Goal: Complete application form: Complete application form

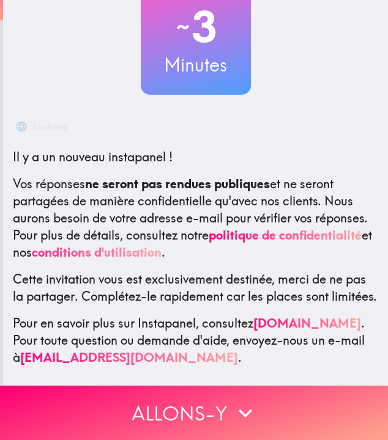
scroll to position [111, 0]
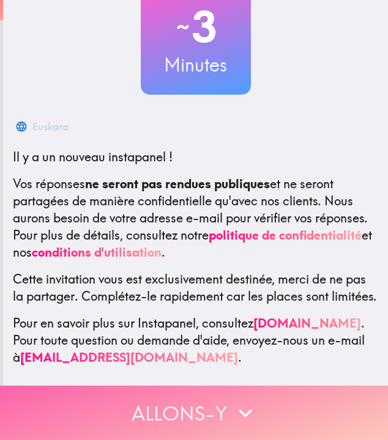
click at [173, 427] on button "Allons-y" at bounding box center [194, 413] width 388 height 54
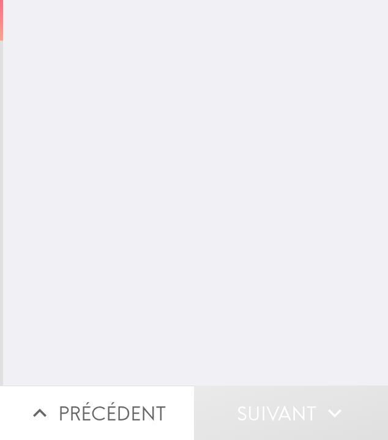
scroll to position [0, 0]
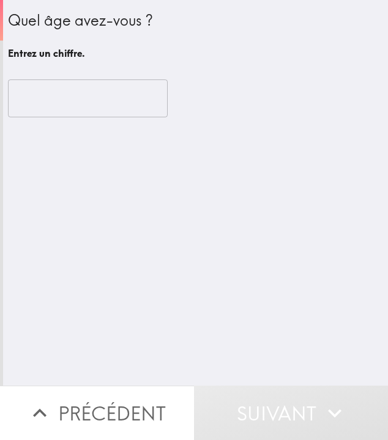
click at [80, 112] on input "number" at bounding box center [88, 98] width 160 height 38
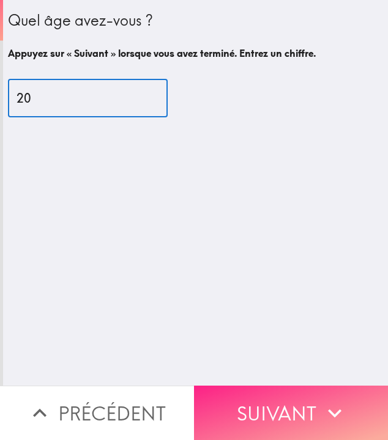
type input "20"
click at [249, 409] on button "Suivant" at bounding box center [291, 413] width 194 height 54
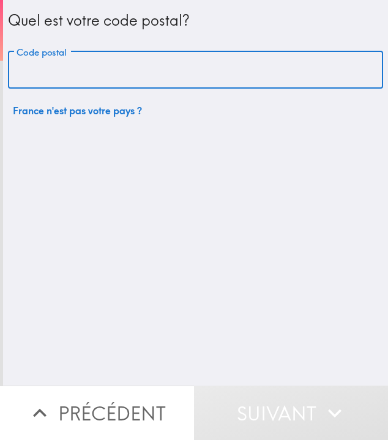
click at [64, 72] on input "Code postal" at bounding box center [195, 70] width 375 height 38
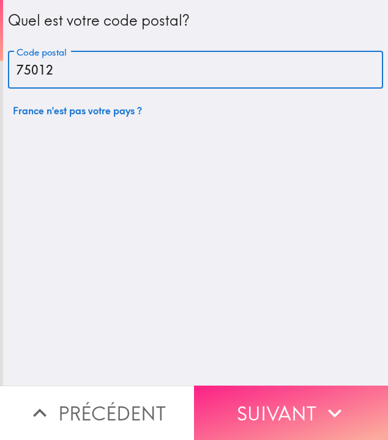
type input "75012"
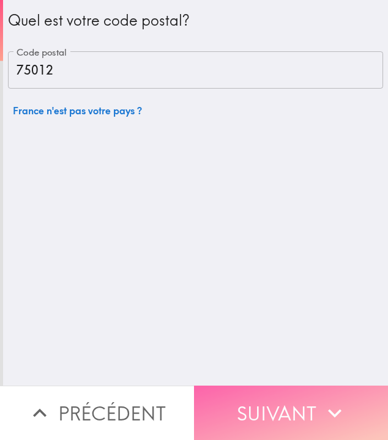
click at [228, 403] on button "Suivant" at bounding box center [291, 413] width 194 height 54
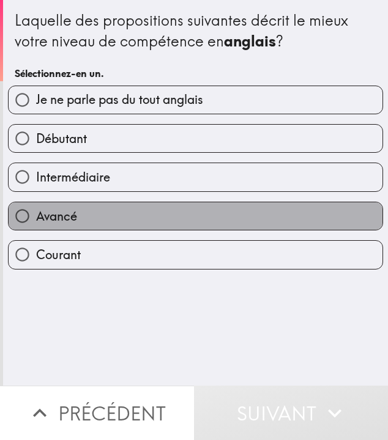
click at [78, 216] on label "Avancé" at bounding box center [196, 216] width 374 height 28
click at [36, 216] on input "Avancé" at bounding box center [23, 216] width 28 height 28
radio input "true"
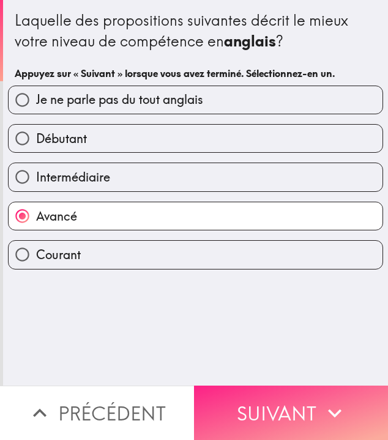
click at [231, 405] on button "Suivant" at bounding box center [291, 413] width 194 height 54
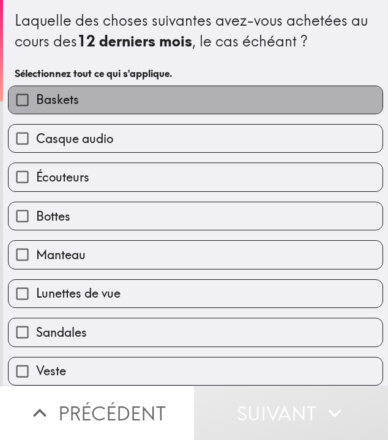
click at [98, 100] on label "Baskets" at bounding box center [196, 100] width 374 height 28
click at [36, 100] on input "Baskets" at bounding box center [23, 100] width 28 height 28
checkbox input "true"
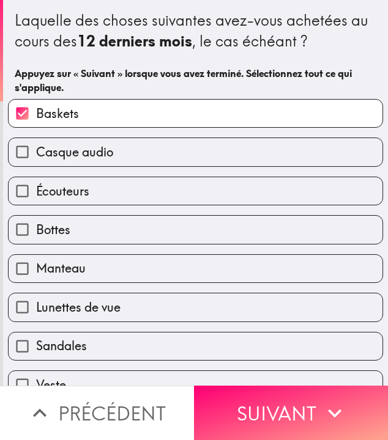
click at [94, 166] on div "Casque audio" at bounding box center [195, 152] width 375 height 29
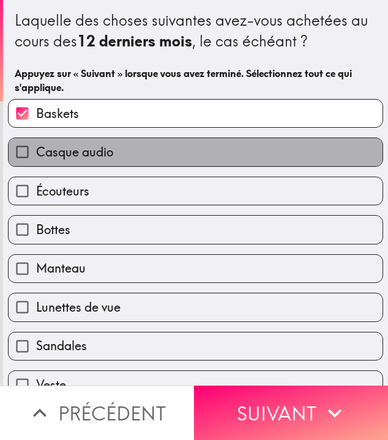
click at [94, 155] on span "Casque audio" at bounding box center [74, 152] width 77 height 17
click at [36, 155] on input "Casque audio" at bounding box center [23, 152] width 28 height 28
checkbox input "true"
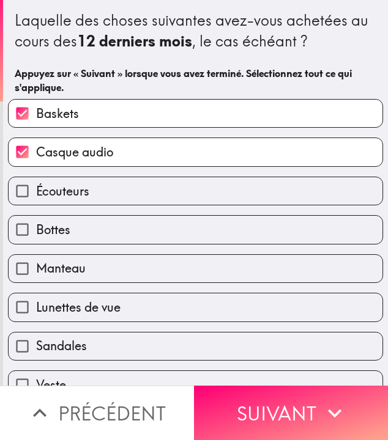
click at [83, 259] on label "Manteau" at bounding box center [196, 269] width 374 height 28
click at [36, 259] on input "Manteau" at bounding box center [23, 269] width 28 height 28
checkbox input "true"
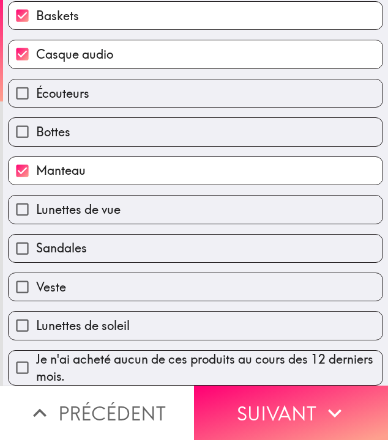
scroll to position [100, 0]
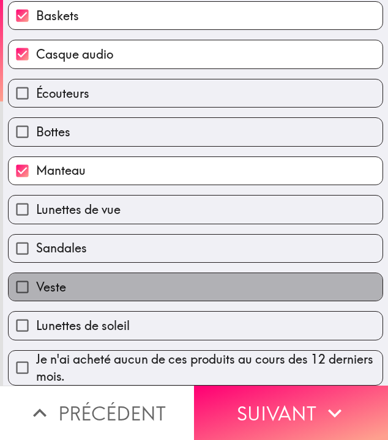
click at [92, 284] on label "Veste" at bounding box center [196, 287] width 374 height 28
click at [36, 284] on input "Veste" at bounding box center [23, 287] width 28 height 28
checkbox input "true"
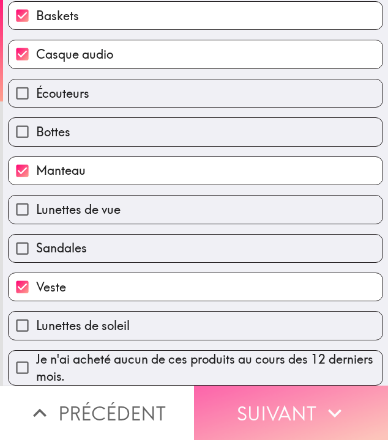
click at [237, 430] on button "Suivant" at bounding box center [291, 413] width 194 height 54
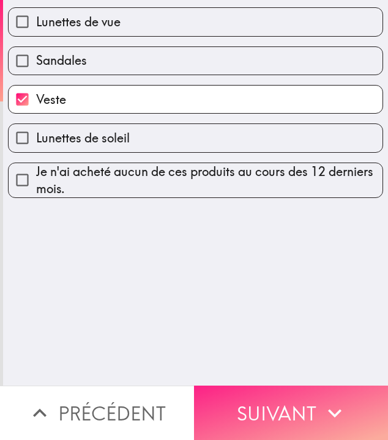
scroll to position [0, 0]
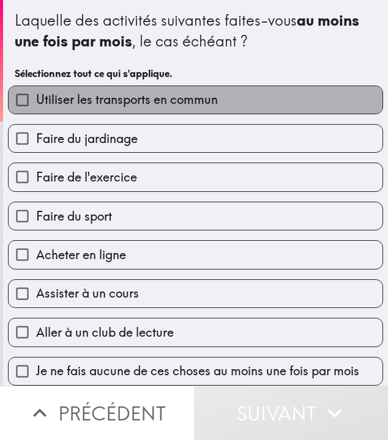
click at [70, 100] on span "Utiliser les transports en commun" at bounding box center [127, 99] width 182 height 17
click at [36, 100] on input "Utiliser les transports en commun" at bounding box center [23, 100] width 28 height 28
checkbox input "true"
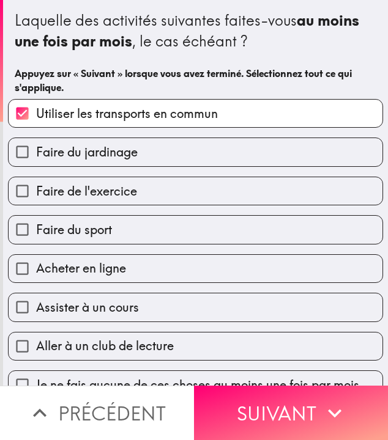
click at [70, 194] on span "Faire de l'exercice" at bounding box center [86, 191] width 101 height 17
click at [36, 194] on input "Faire de l'exercice" at bounding box center [23, 191] width 28 height 28
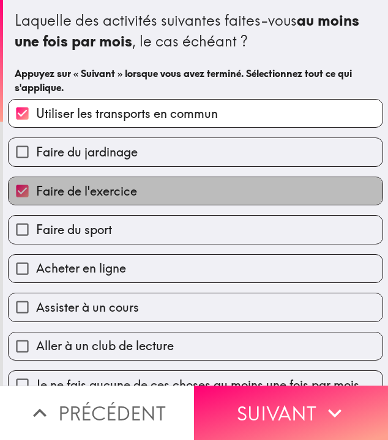
click at [70, 194] on span "Faire de l'exercice" at bounding box center [86, 191] width 101 height 17
click at [36, 194] on input "Faire de l'exercice" at bounding box center [23, 191] width 28 height 28
checkbox input "false"
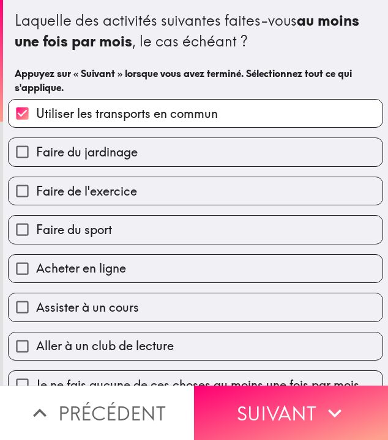
click at [71, 219] on label "Faire du sport" at bounding box center [196, 230] width 374 height 28
click at [36, 219] on input "Faire du sport" at bounding box center [23, 230] width 28 height 28
checkbox input "true"
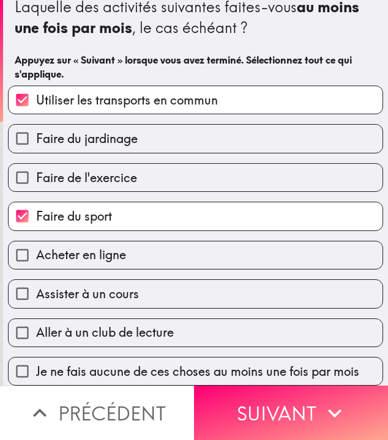
scroll to position [15, 0]
click at [67, 244] on label "Acheter en ligne" at bounding box center [196, 256] width 374 height 28
click at [36, 244] on input "Acheter en ligne" at bounding box center [23, 256] width 28 height 28
checkbox input "true"
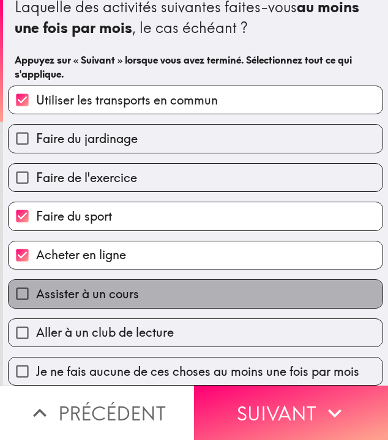
click at [71, 289] on span "Assister à un cours" at bounding box center [87, 294] width 103 height 17
click at [36, 289] on input "Assister à un cours" at bounding box center [23, 294] width 28 height 28
checkbox input "true"
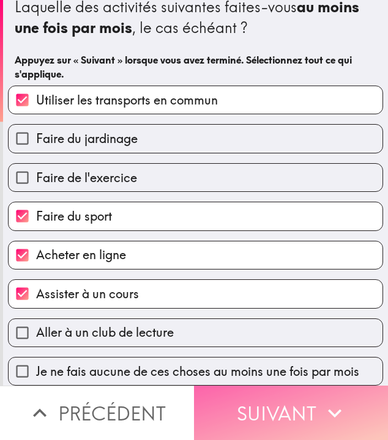
click at [261, 412] on button "Suivant" at bounding box center [291, 413] width 194 height 54
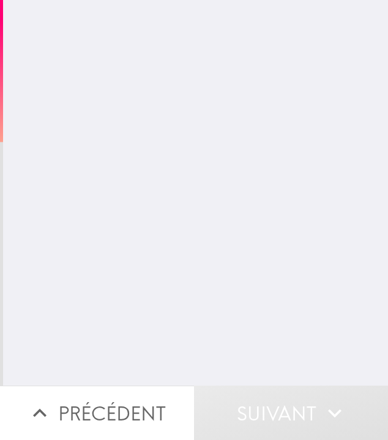
scroll to position [0, 0]
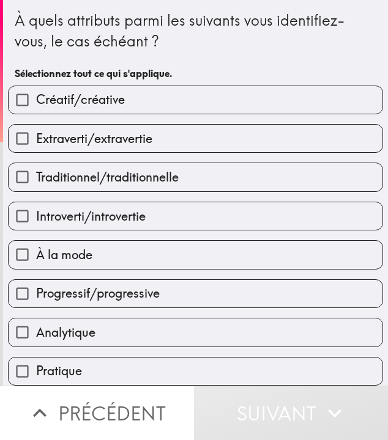
click at [108, 223] on span "Introverti/introvertie" at bounding box center [90, 216] width 109 height 17
click at [36, 223] on input "Introverti/introvertie" at bounding box center [23, 216] width 28 height 28
checkbox input "true"
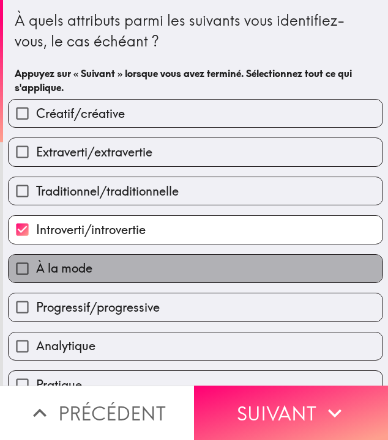
click at [91, 264] on span "À la mode" at bounding box center [64, 268] width 56 height 17
click at [36, 264] on input "À la mode" at bounding box center [23, 269] width 28 height 28
checkbox input "true"
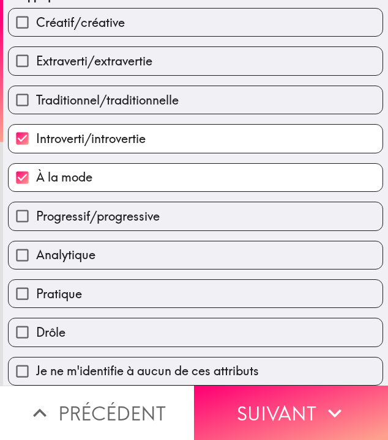
scroll to position [94, 0]
click at [105, 328] on label "Drôle" at bounding box center [196, 333] width 374 height 28
click at [36, 328] on input "Drôle" at bounding box center [23, 333] width 28 height 28
checkbox input "true"
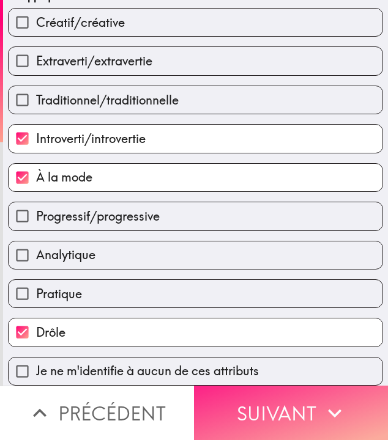
click at [237, 405] on button "Suivant" at bounding box center [291, 413] width 194 height 54
